Goal: Task Accomplishment & Management: Use online tool/utility

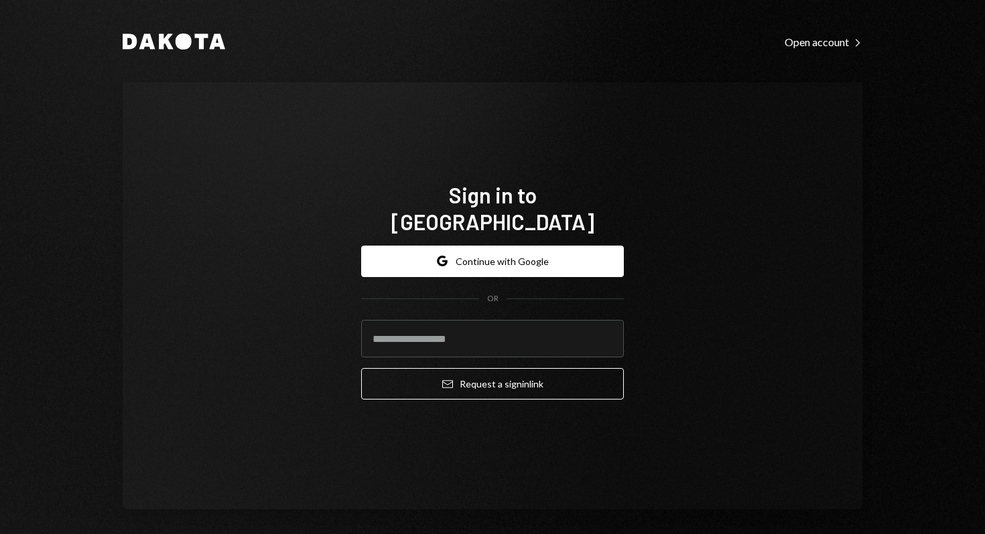
type input "**********"
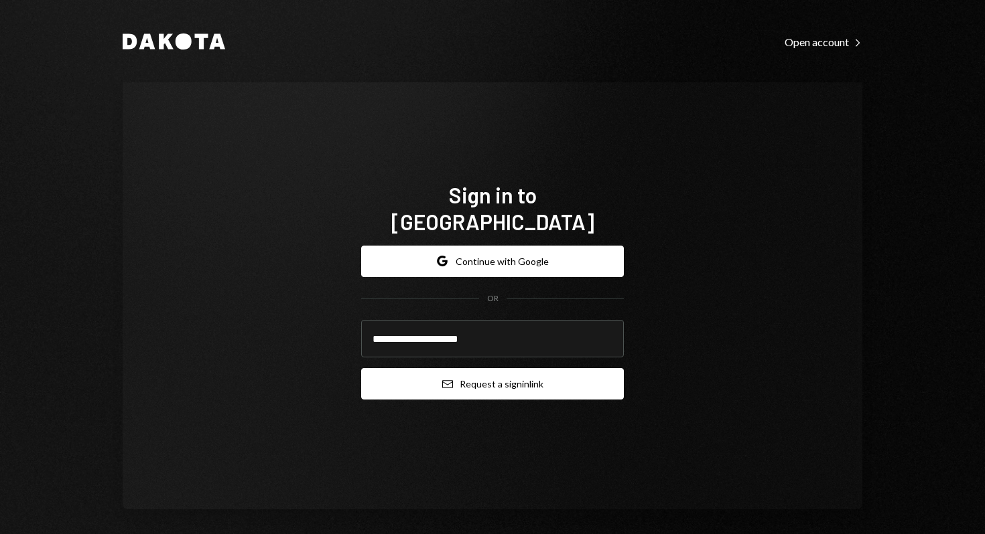
click at [495, 371] on button "Email Request a sign in link" at bounding box center [492, 383] width 263 height 31
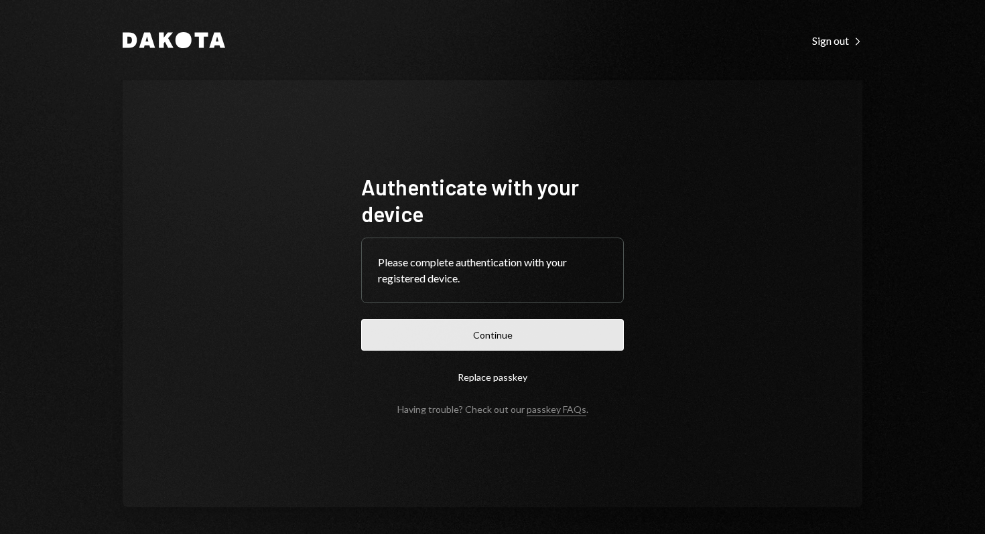
click at [540, 327] on button "Continue" at bounding box center [492, 334] width 263 height 31
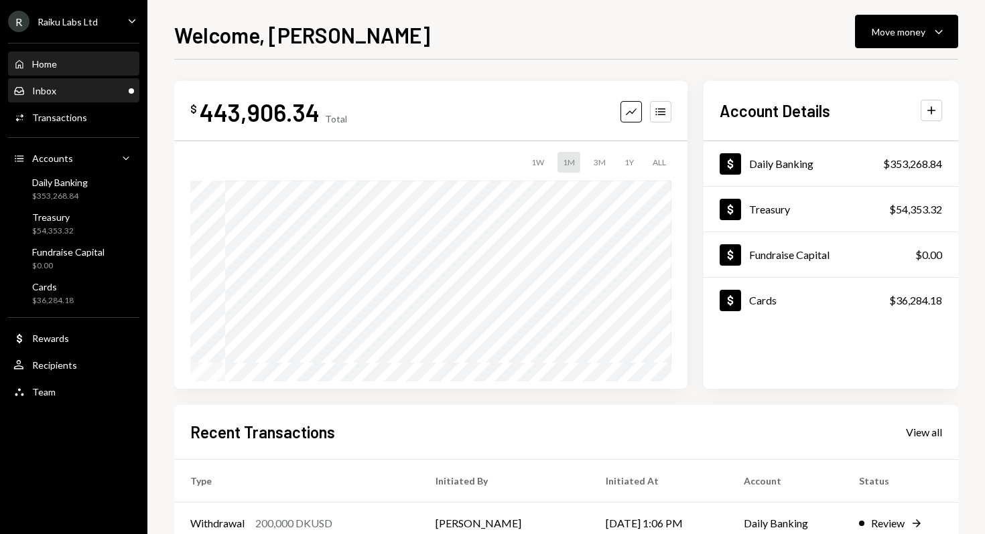
click at [66, 90] on div "Inbox Inbox" at bounding box center [73, 91] width 121 height 12
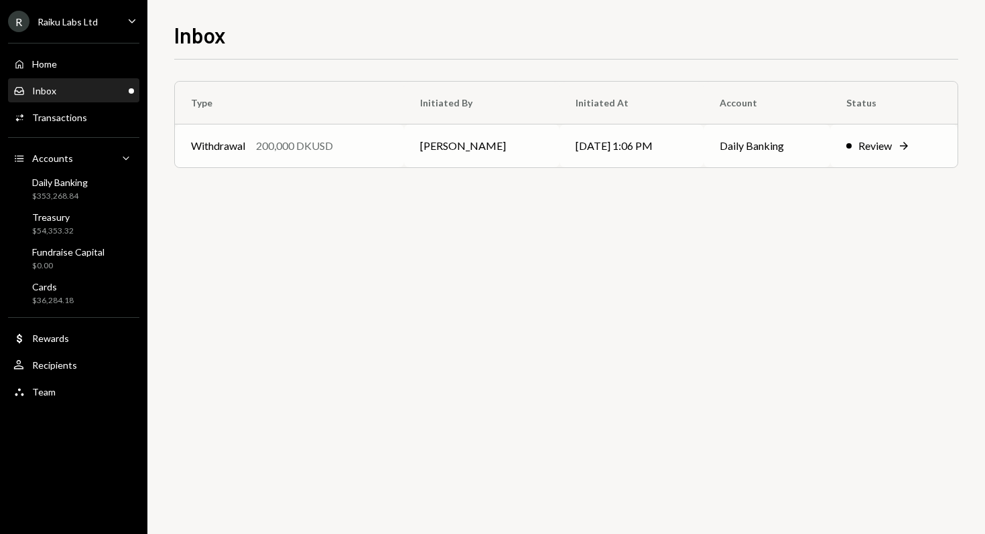
click at [480, 147] on td "[PERSON_NAME]" at bounding box center [481, 146] width 155 height 43
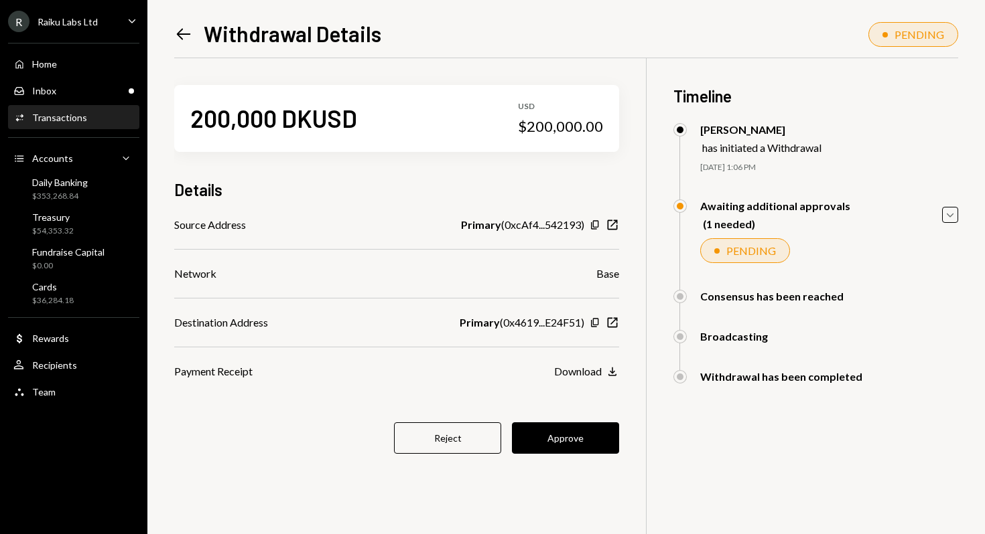
click at [176, 32] on icon "Left Arrow" at bounding box center [183, 34] width 19 height 19
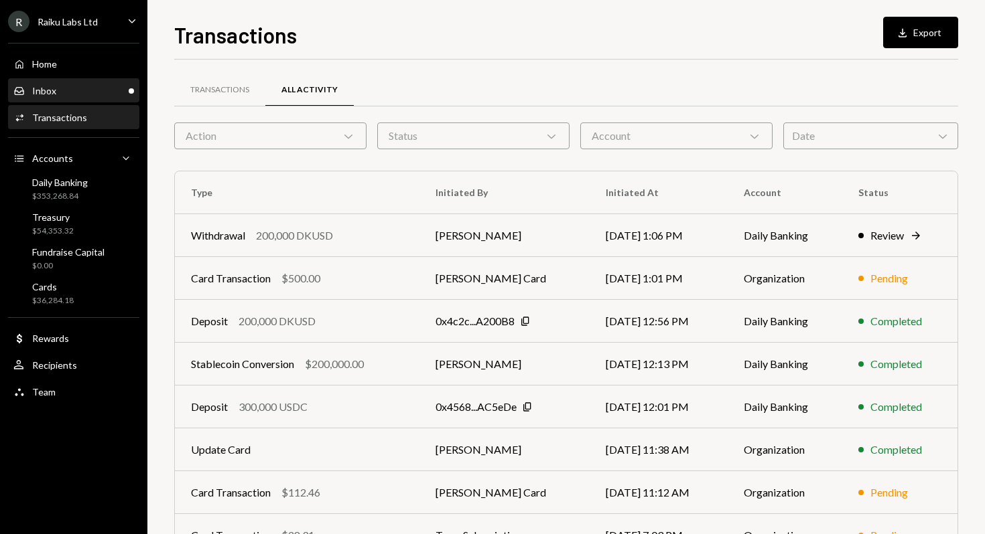
click at [78, 85] on div "Inbox Inbox" at bounding box center [73, 91] width 121 height 12
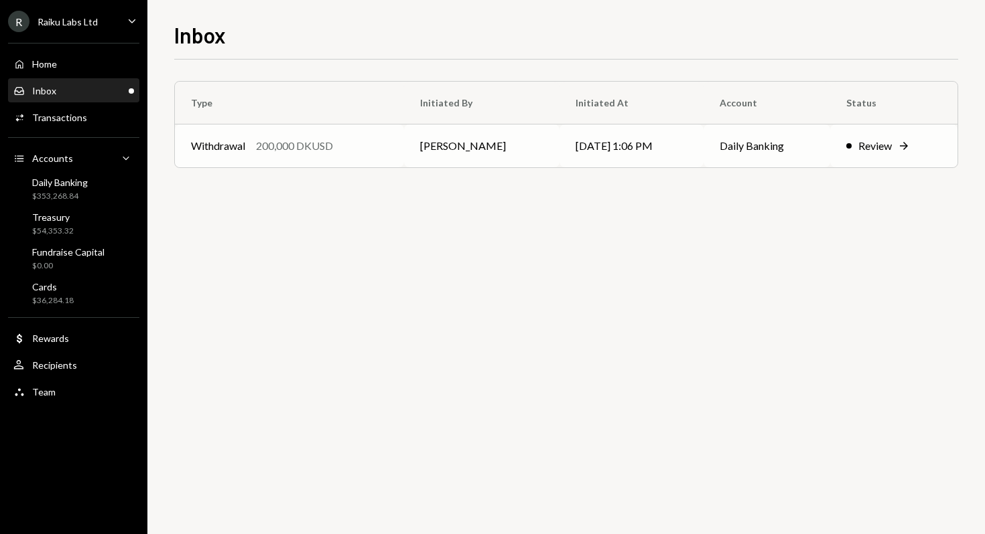
click at [609, 147] on td "[DATE] 1:06 PM" at bounding box center [631, 146] width 144 height 43
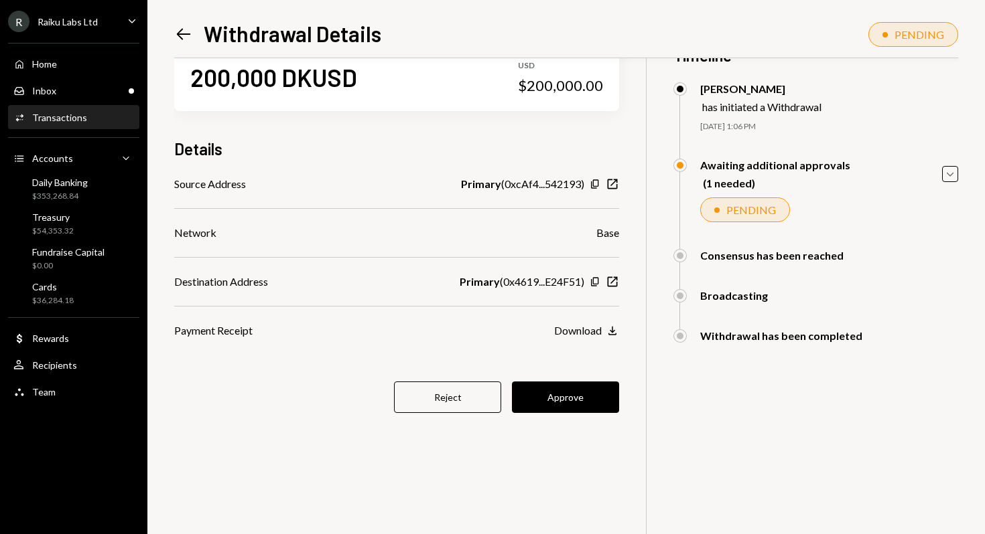
scroll to position [58, 0]
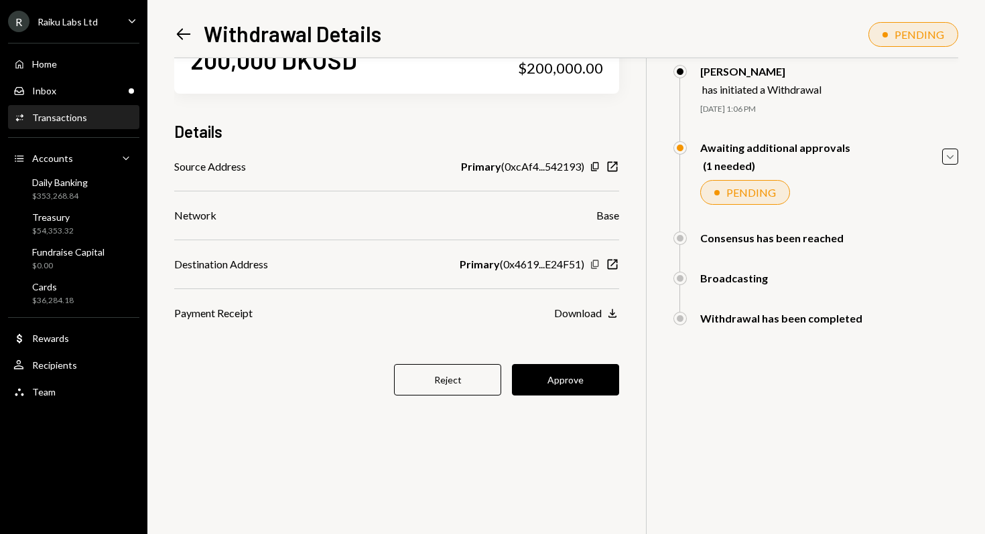
click at [593, 263] on icon "Copy" at bounding box center [594, 264] width 11 height 11
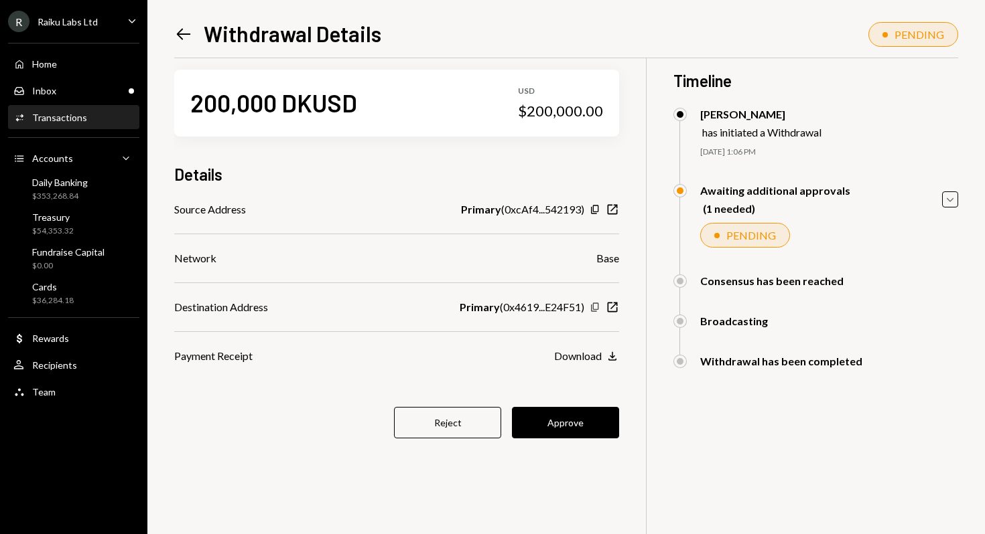
scroll to position [0, 0]
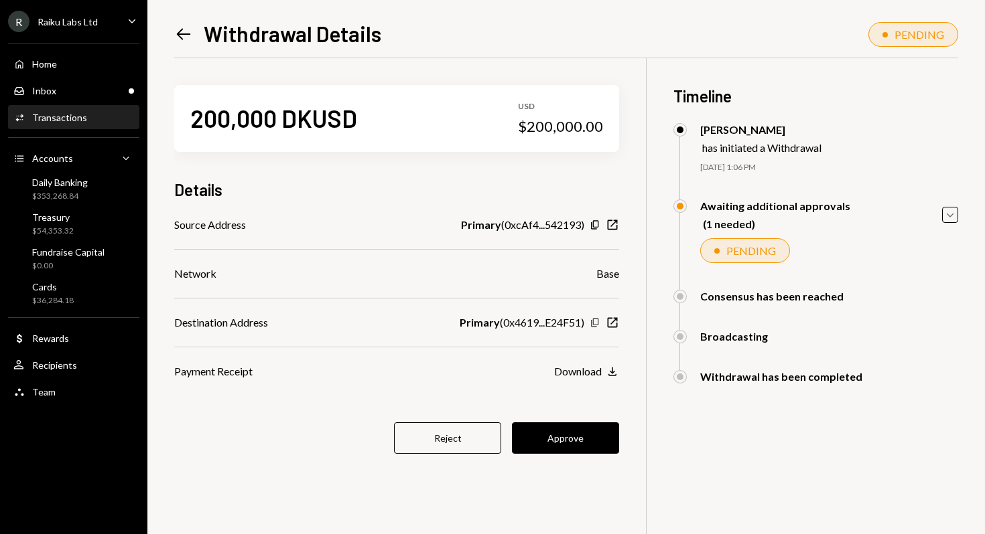
click at [596, 325] on icon "Copy" at bounding box center [594, 322] width 11 height 11
click at [561, 437] on button "Approve" at bounding box center [565, 438] width 107 height 31
